Goal: Book appointment/travel/reservation

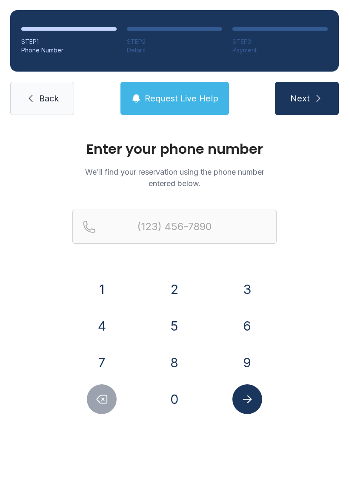
click at [111, 324] on button "4" at bounding box center [102, 326] width 30 height 30
click at [107, 356] on button "7" at bounding box center [102, 363] width 30 height 30
click at [174, 399] on button "0" at bounding box center [175, 399] width 30 height 30
click at [245, 330] on button "6" at bounding box center [248, 326] width 30 height 30
click at [170, 327] on button "5" at bounding box center [175, 326] width 30 height 30
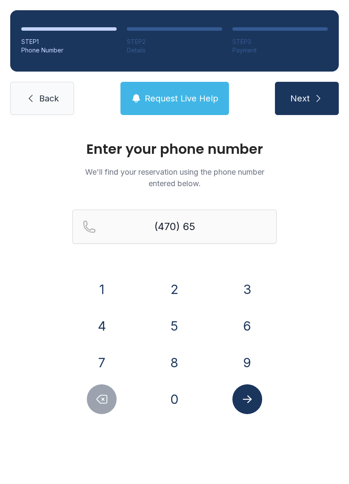
click at [240, 329] on button "6" at bounding box center [248, 326] width 30 height 30
click at [108, 283] on button "1" at bounding box center [102, 289] width 30 height 30
click at [179, 334] on button "5" at bounding box center [175, 326] width 30 height 30
click at [184, 403] on button "0" at bounding box center [175, 399] width 30 height 30
click at [242, 361] on button "9" at bounding box center [248, 363] width 30 height 30
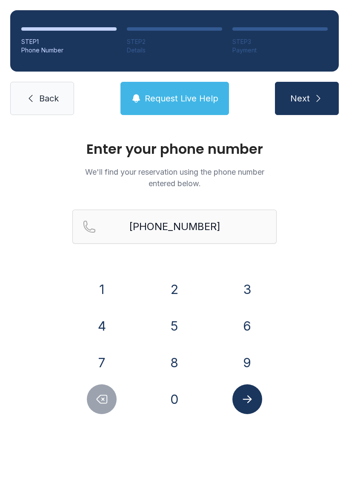
click at [257, 397] on button "Submit lookup form" at bounding box center [248, 399] width 30 height 30
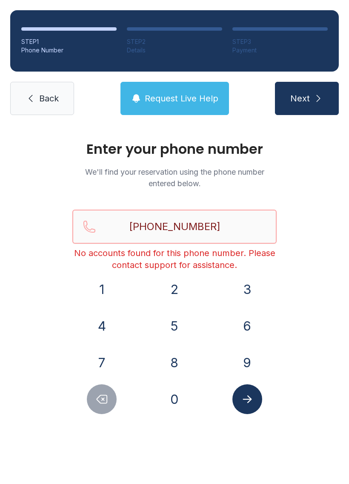
click at [242, 225] on input "[PHONE_NUMBER]" at bounding box center [174, 227] width 205 height 34
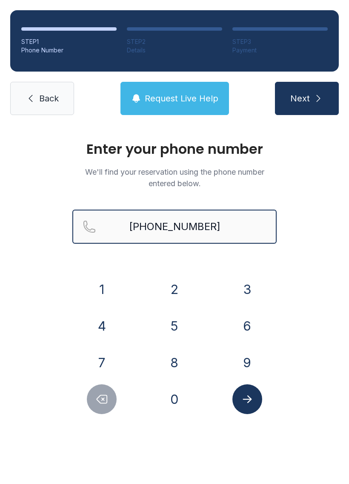
click at [307, 98] on button "Next" at bounding box center [307, 98] width 64 height 33
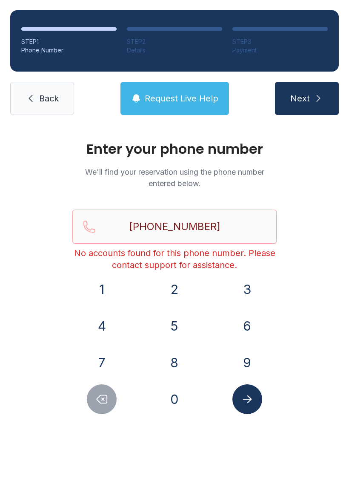
click at [190, 99] on span "Request Live Help" at bounding box center [182, 98] width 74 height 12
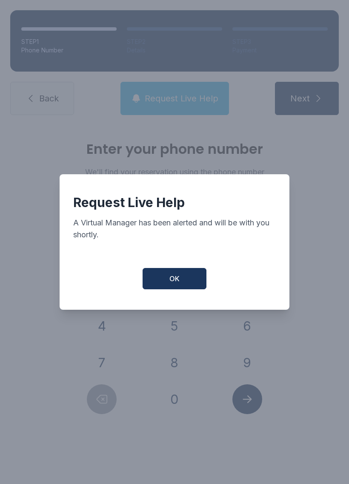
click at [178, 288] on button "OK" at bounding box center [175, 278] width 64 height 21
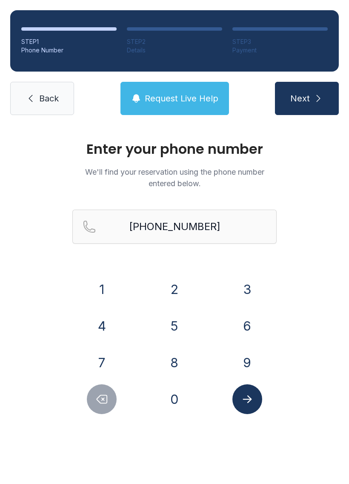
click at [179, 97] on span "Request Live Help" at bounding box center [182, 98] width 74 height 12
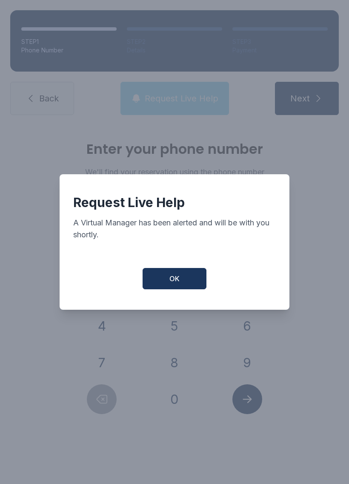
click at [178, 97] on div "Request Live Help A Virtual Manager has been alerted and will be with you short…" at bounding box center [174, 242] width 349 height 484
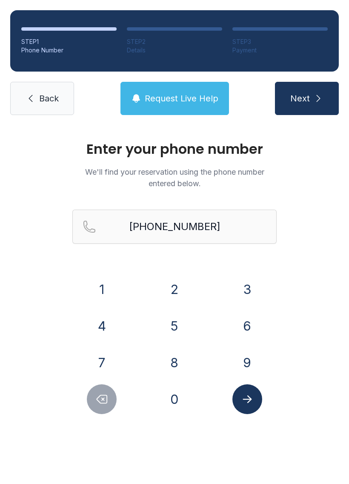
click at [181, 98] on span "Request Live Help" at bounding box center [182, 98] width 74 height 12
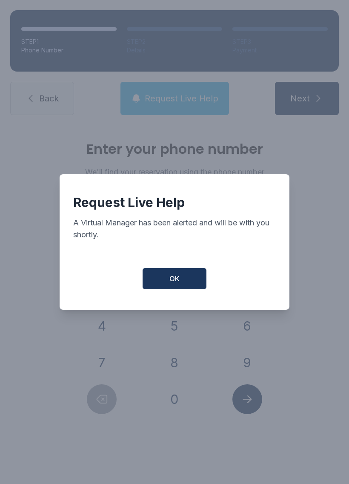
click at [176, 284] on span "OK" at bounding box center [175, 279] width 10 height 10
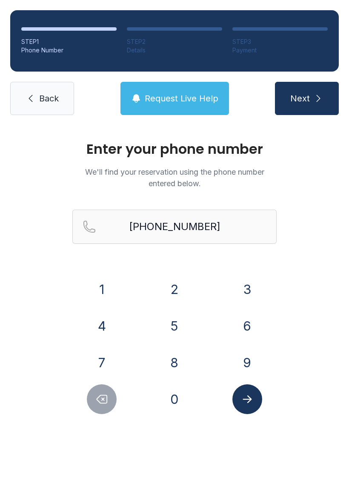
click at [310, 96] on button "Next" at bounding box center [307, 98] width 64 height 33
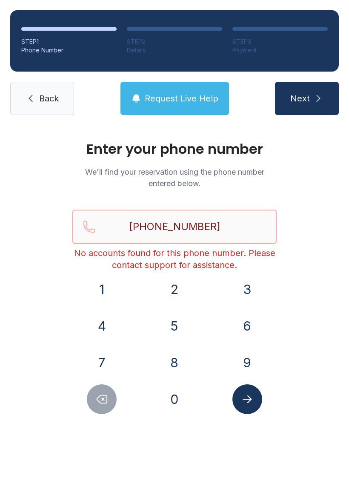
click at [234, 225] on input "[PHONE_NUMBER]" at bounding box center [174, 227] width 205 height 34
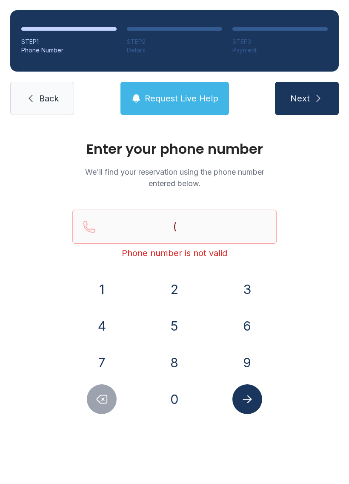
click at [314, 99] on icon "submit" at bounding box center [319, 98] width 10 height 10
click at [310, 93] on span "Next" at bounding box center [301, 98] width 20 height 12
click at [309, 92] on span "Next" at bounding box center [301, 98] width 20 height 12
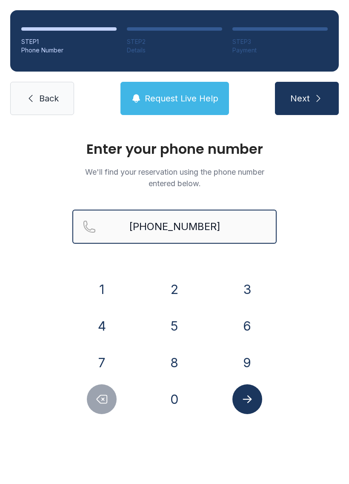
type input "[PHONE_NUMBER]"
click at [317, 102] on icon "submit" at bounding box center [319, 98] width 10 height 10
